Goal: Information Seeking & Learning: Learn about a topic

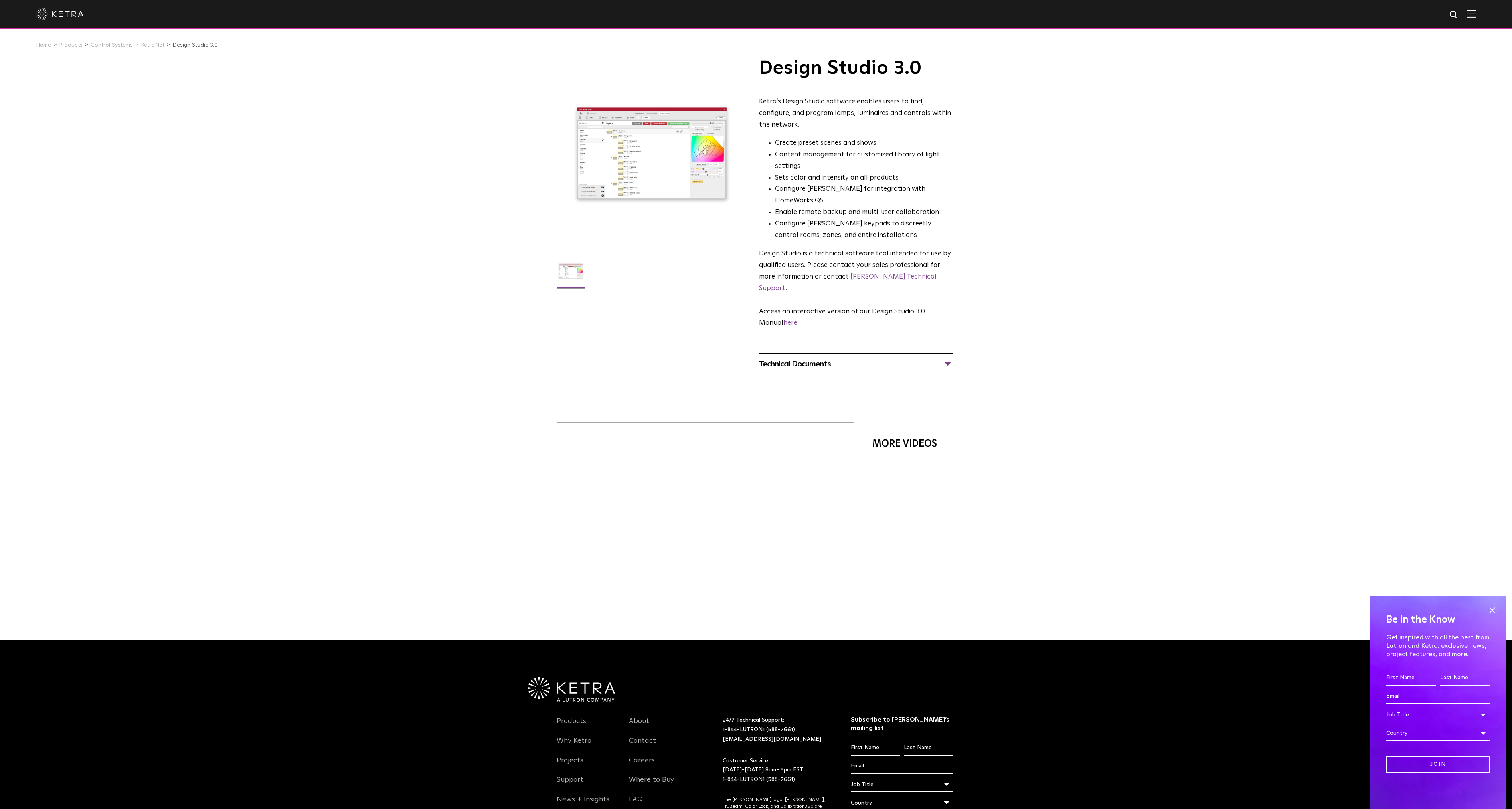
drag, startPoint x: 792, startPoint y: 201, endPoint x: 794, endPoint y: 177, distance: 24.1
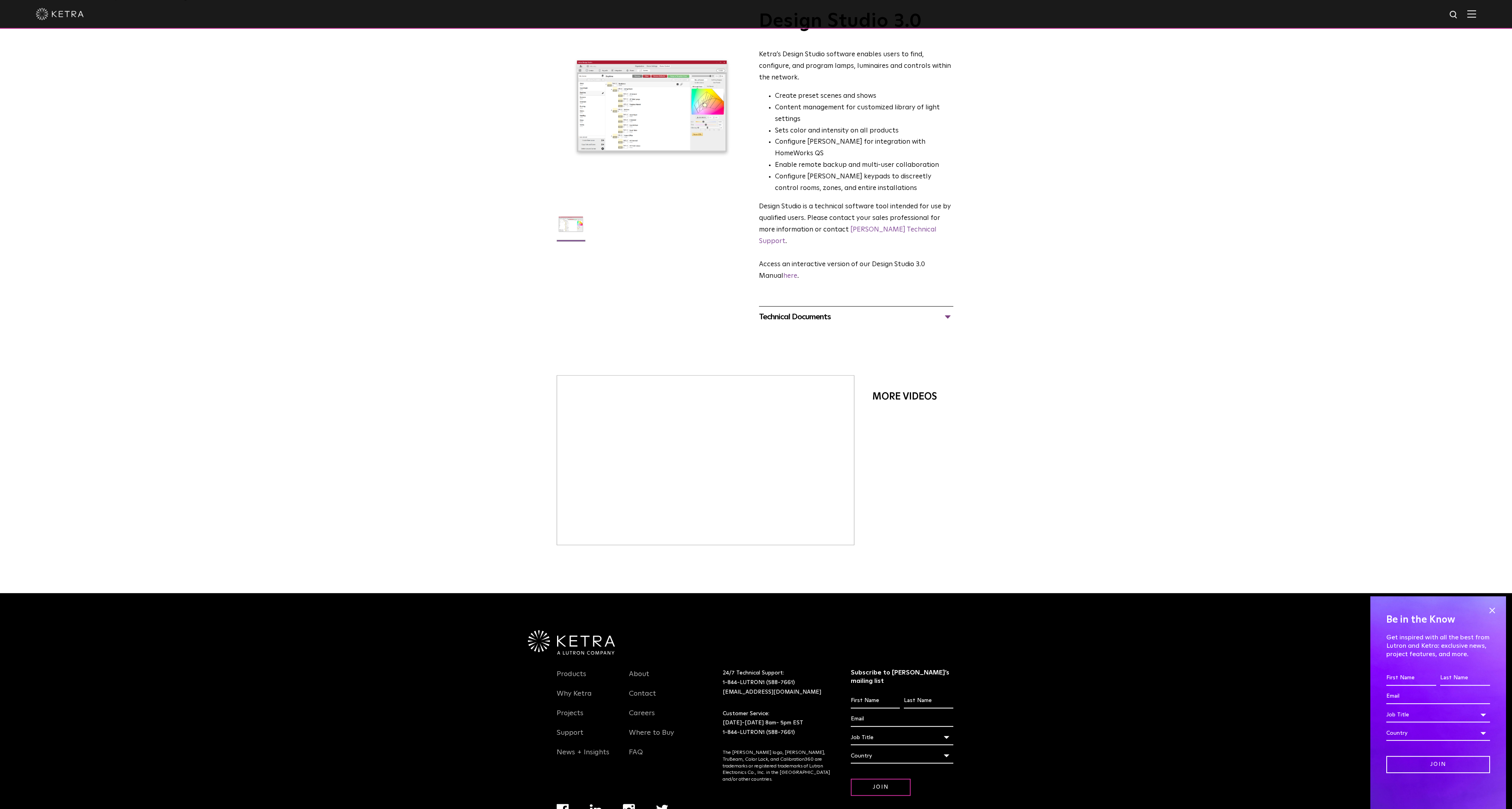
scroll to position [71, 0]
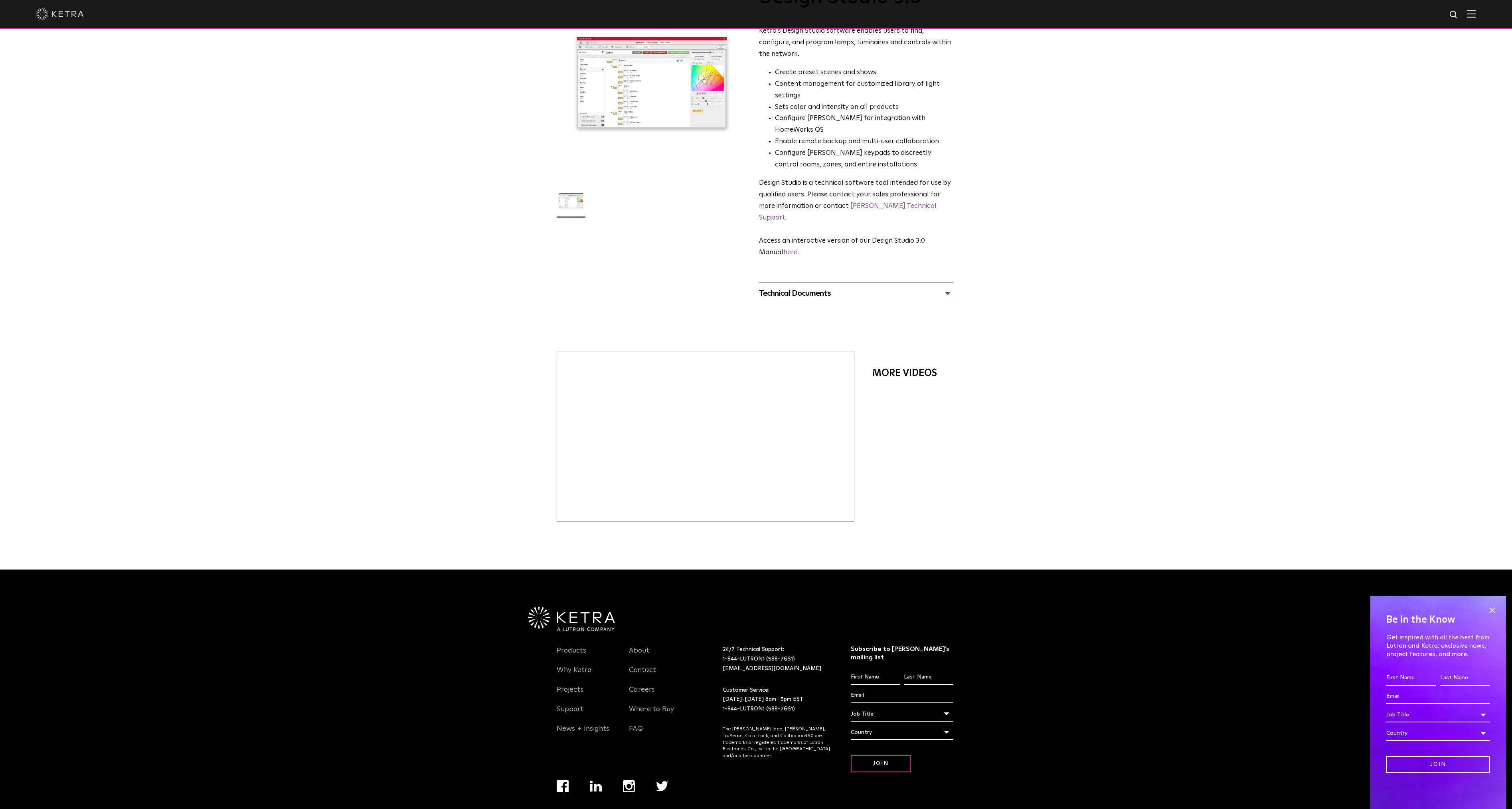
drag, startPoint x: 884, startPoint y: 110, endPoint x: 879, endPoint y: 146, distance: 36.3
click at [893, 287] on div "Technical Documents" at bounding box center [857, 293] width 195 height 13
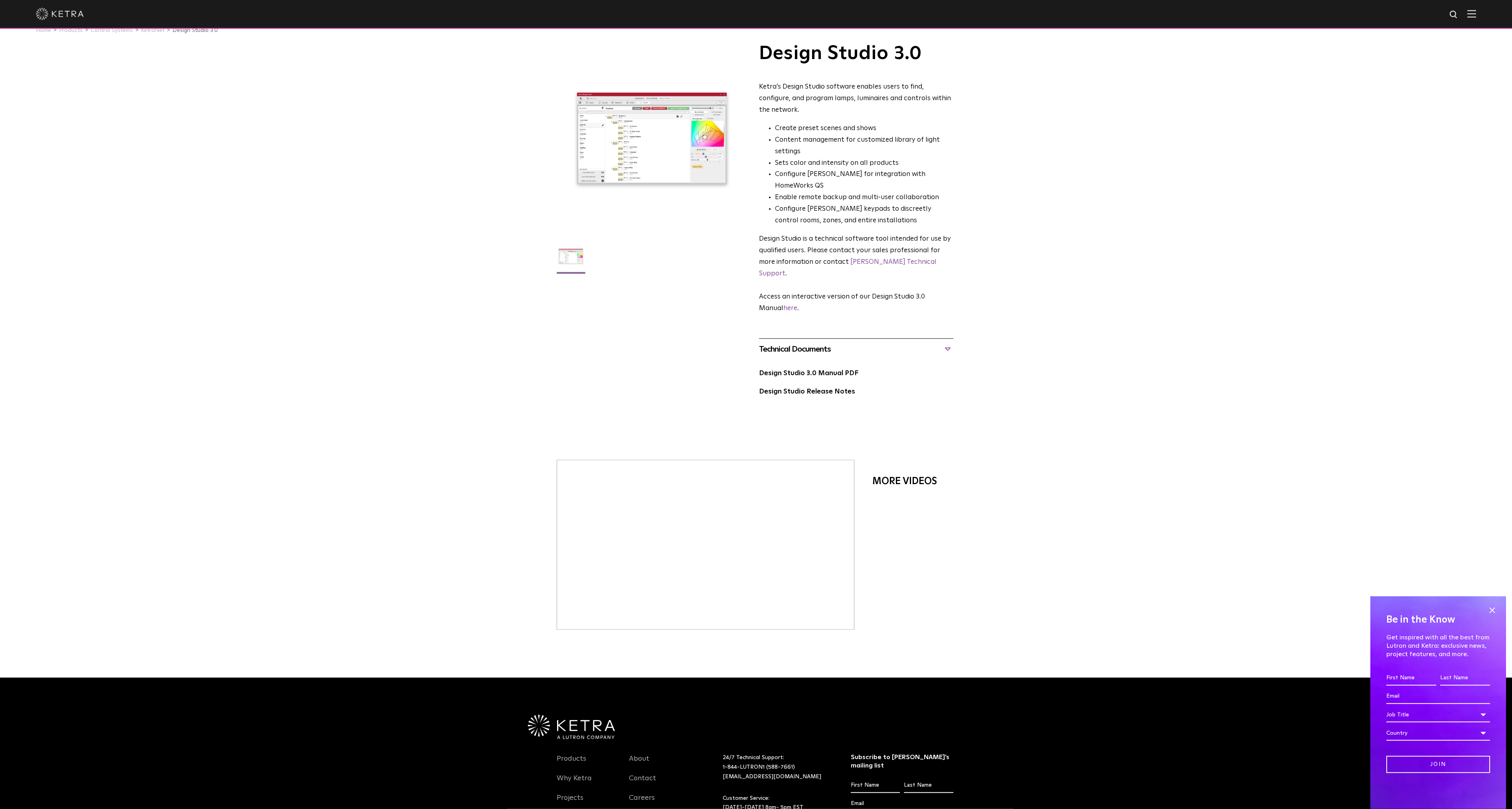
scroll to position [0, 0]
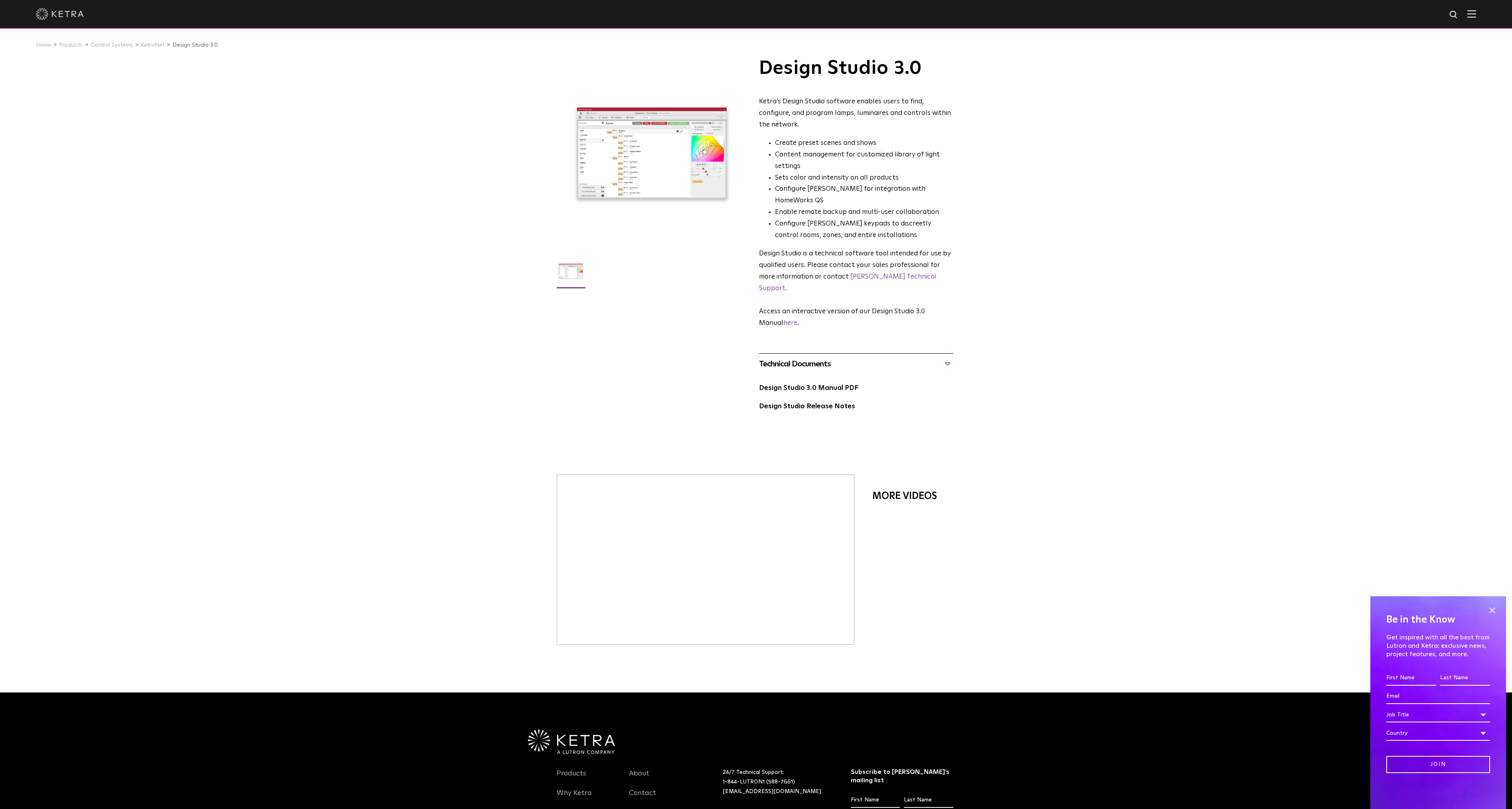
drag, startPoint x: 838, startPoint y: 242, endPoint x: 845, endPoint y: 217, distance: 26.0
click at [675, 135] on div at bounding box center [652, 154] width 191 height 191
click at [144, 45] on link "KetraNet" at bounding box center [153, 45] width 24 height 5
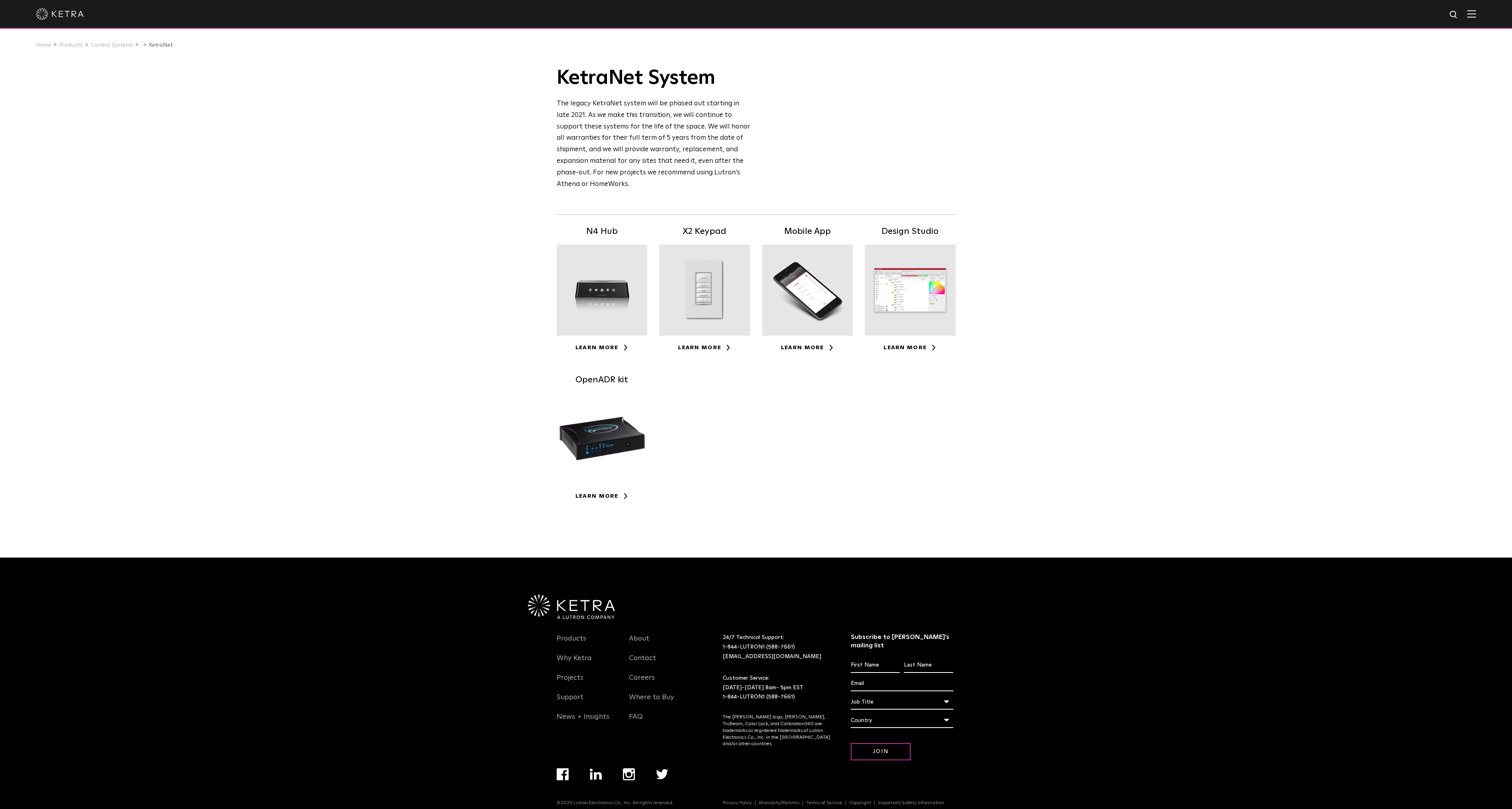
click at [918, 250] on div at bounding box center [910, 290] width 91 height 91
drag, startPoint x: 550, startPoint y: 105, endPoint x: 547, endPoint y: 109, distance: 5.0
click at [547, 109] on div "KetraNet Availability: Commercial & Residential KetraNet System The legacy Ketr…" at bounding box center [756, 305] width 1512 height 493
click at [591, 491] on div "Learn More" at bounding box center [602, 495] width 91 height 11
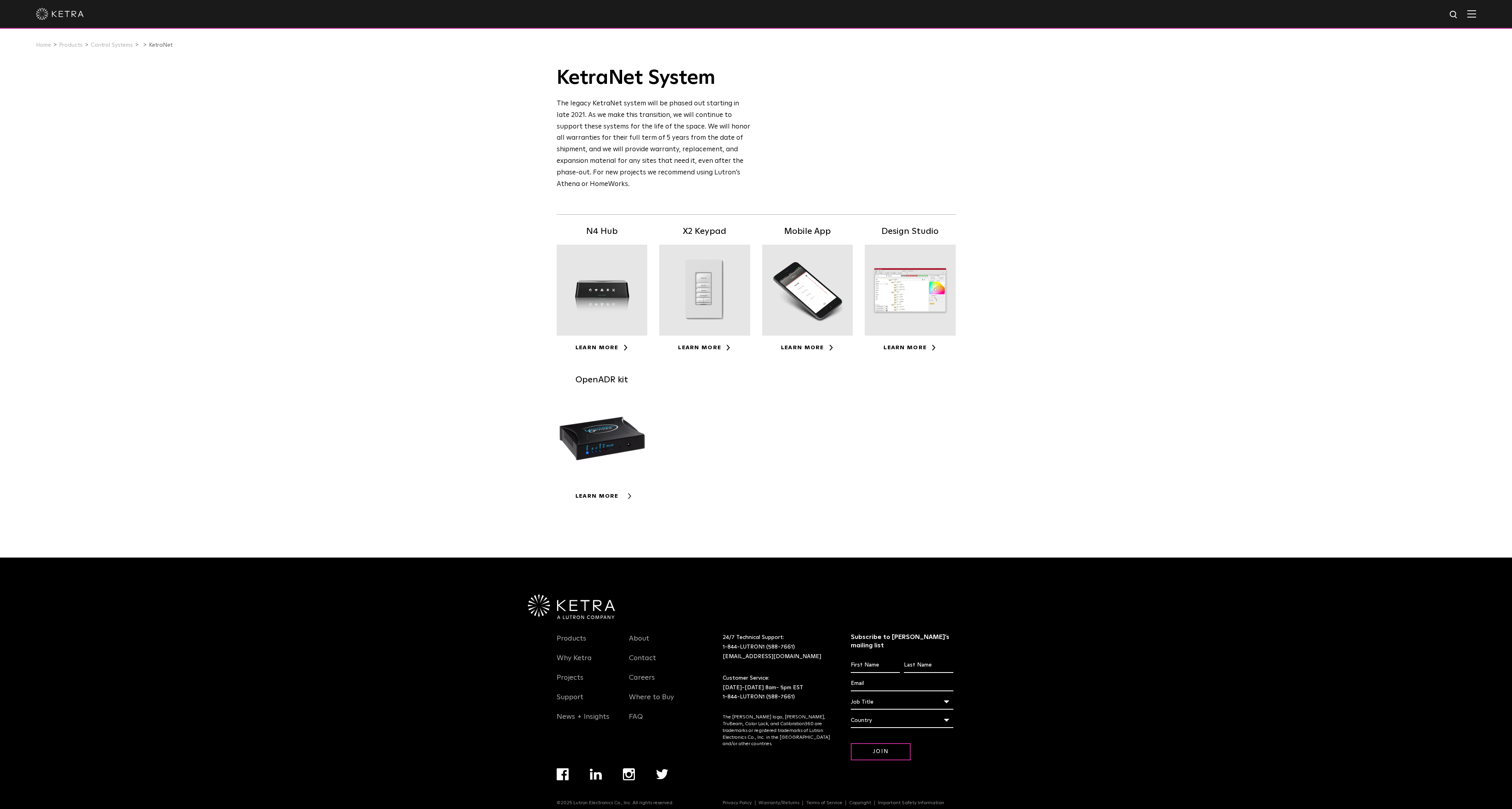
click at [583, 498] on link "Learn More" at bounding box center [602, 496] width 53 height 5
